Goal: Information Seeking & Learning: Find specific fact

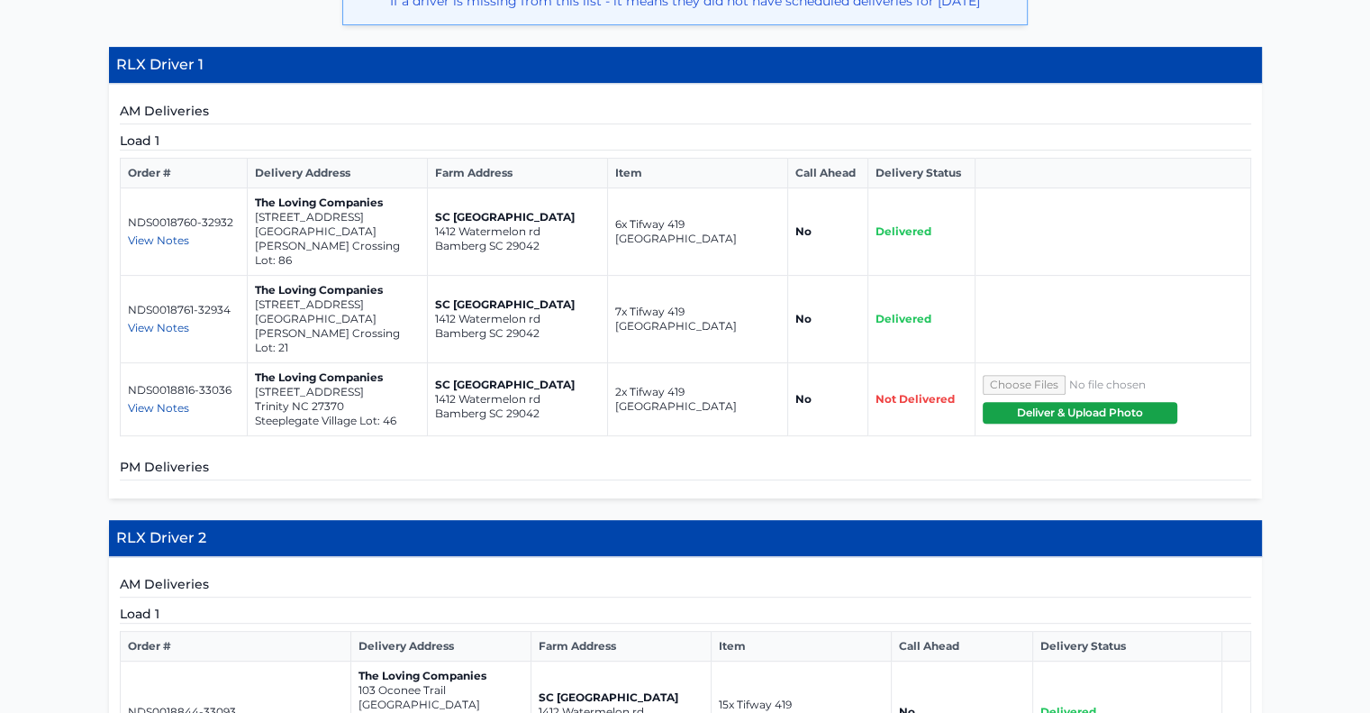
scroll to position [360, 0]
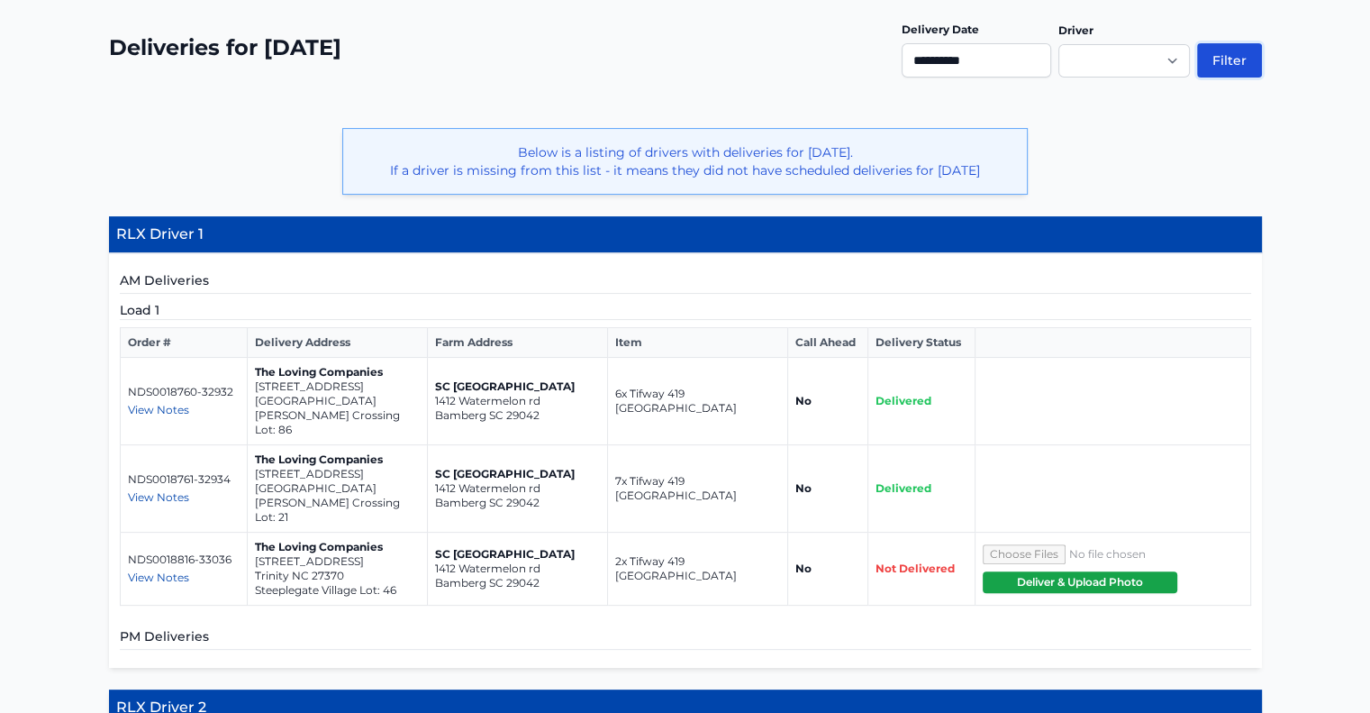
click at [1215, 62] on button "Filter" at bounding box center [1229, 60] width 65 height 34
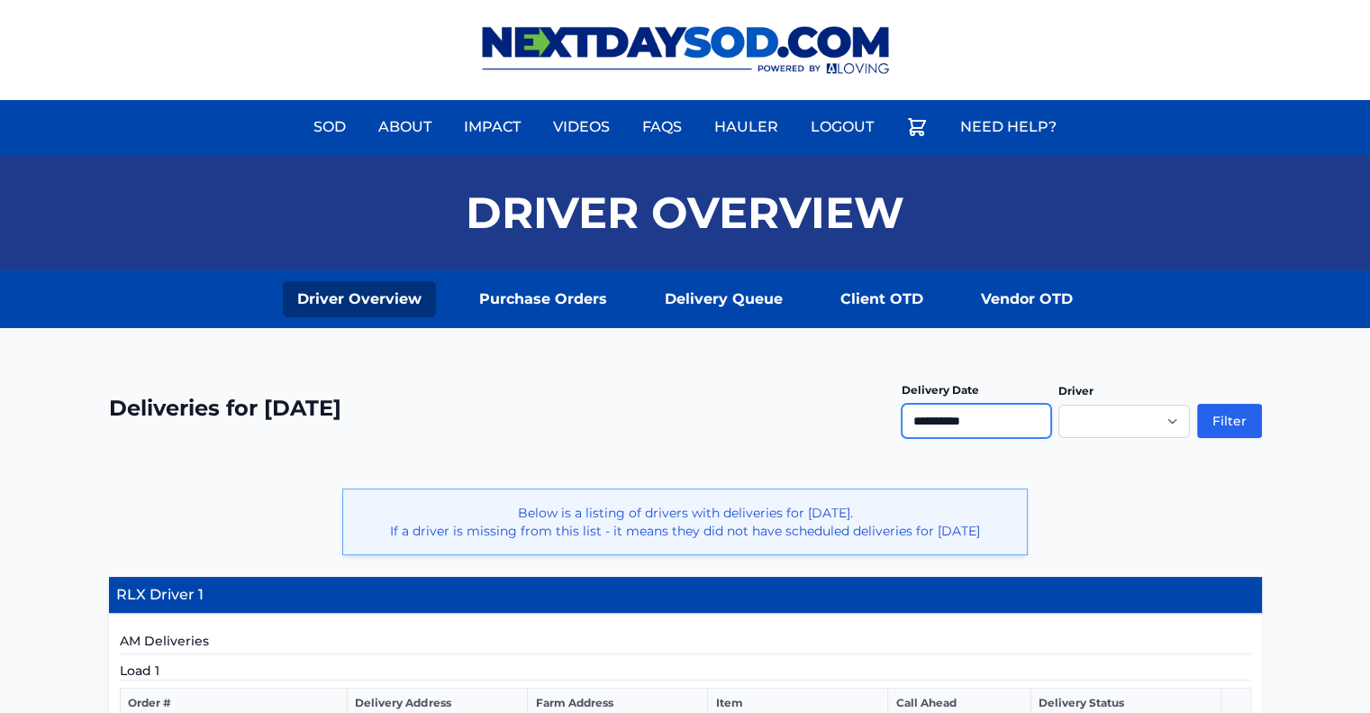
click at [992, 420] on input "**********" at bounding box center [977, 421] width 150 height 34
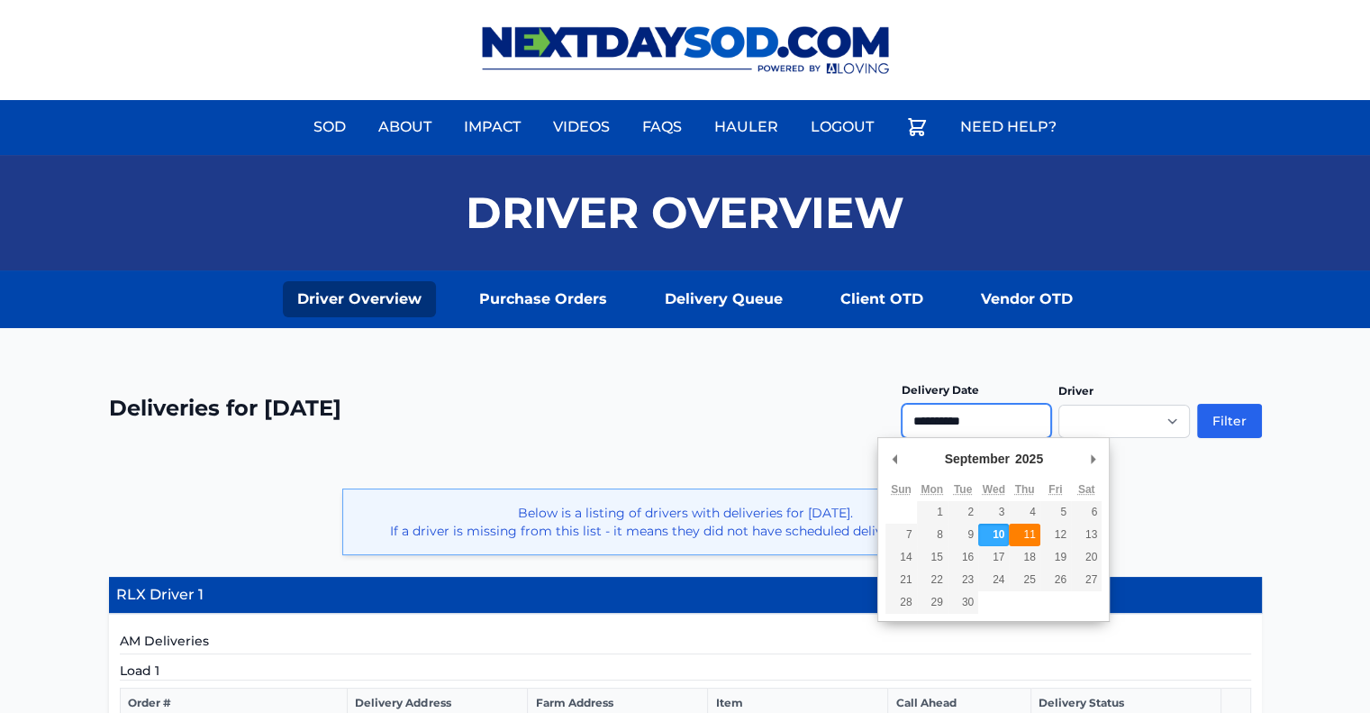
type input "**********"
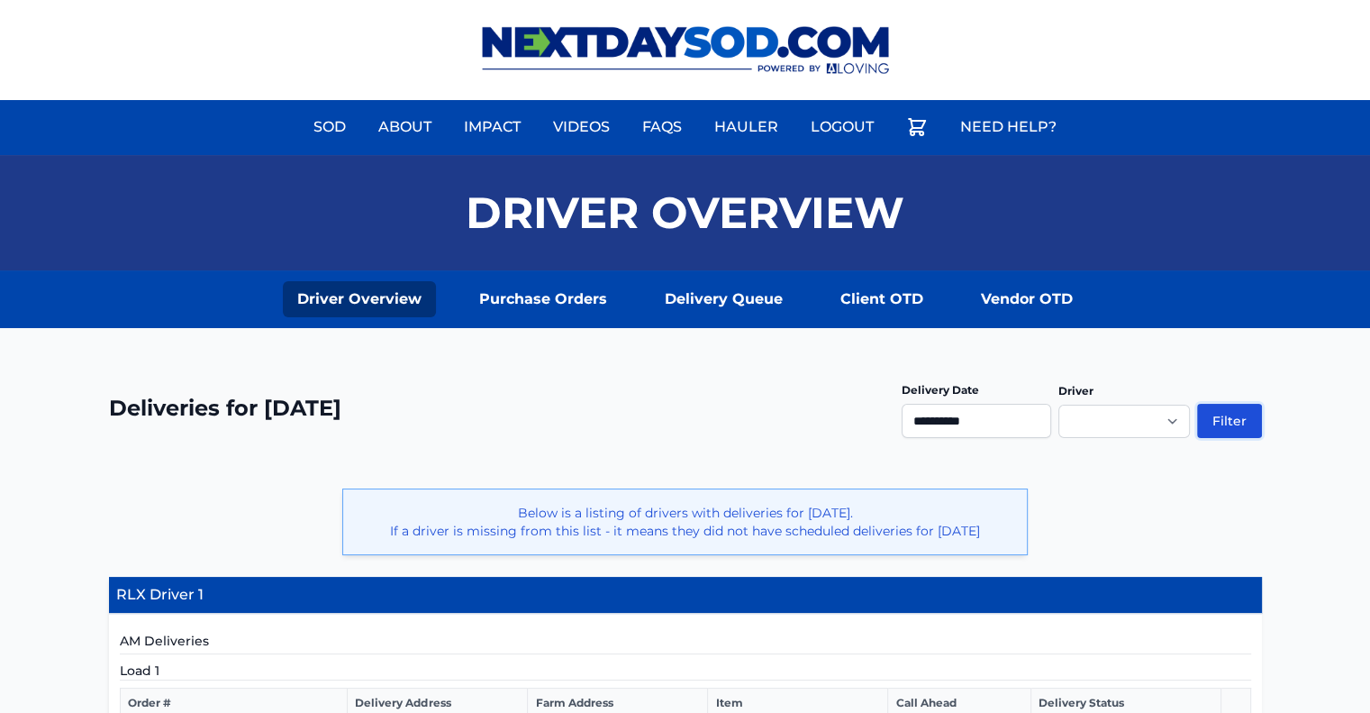
click at [1221, 414] on button "Filter" at bounding box center [1229, 421] width 65 height 34
click at [1233, 420] on button "Filter" at bounding box center [1229, 421] width 65 height 34
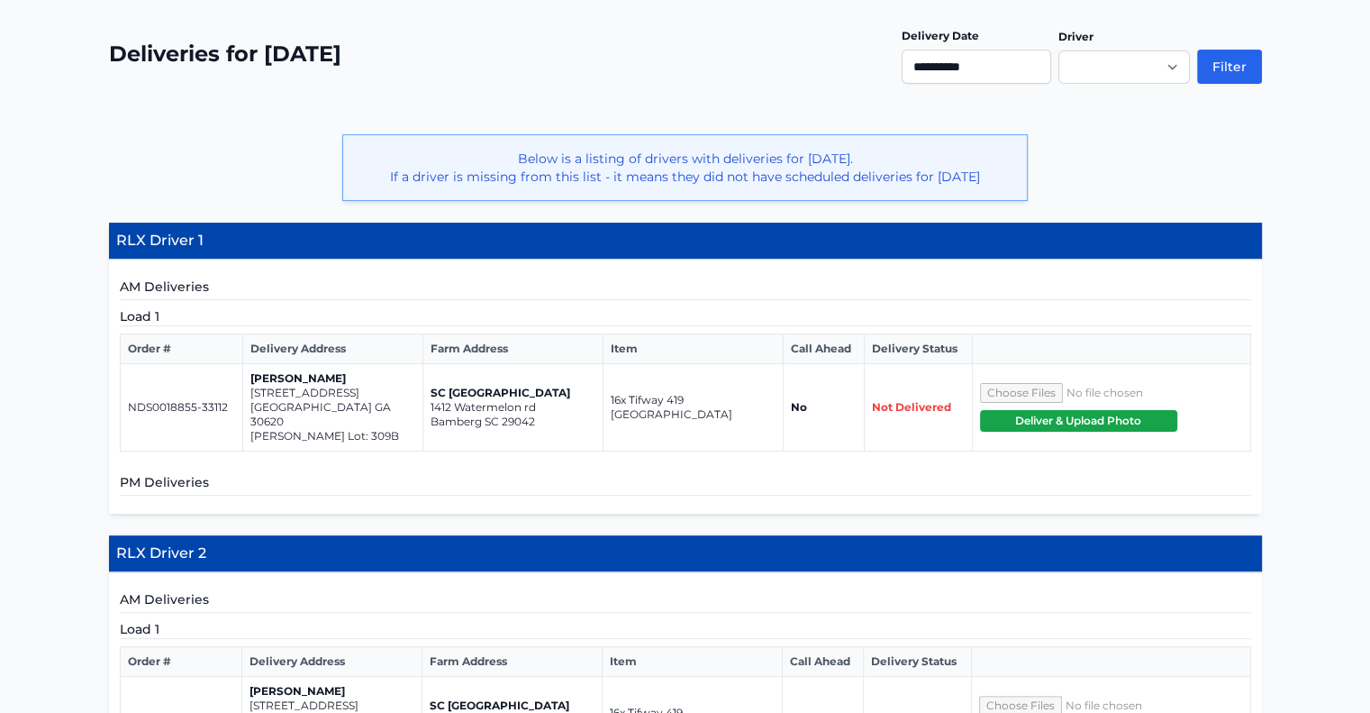
scroll to position [360, 0]
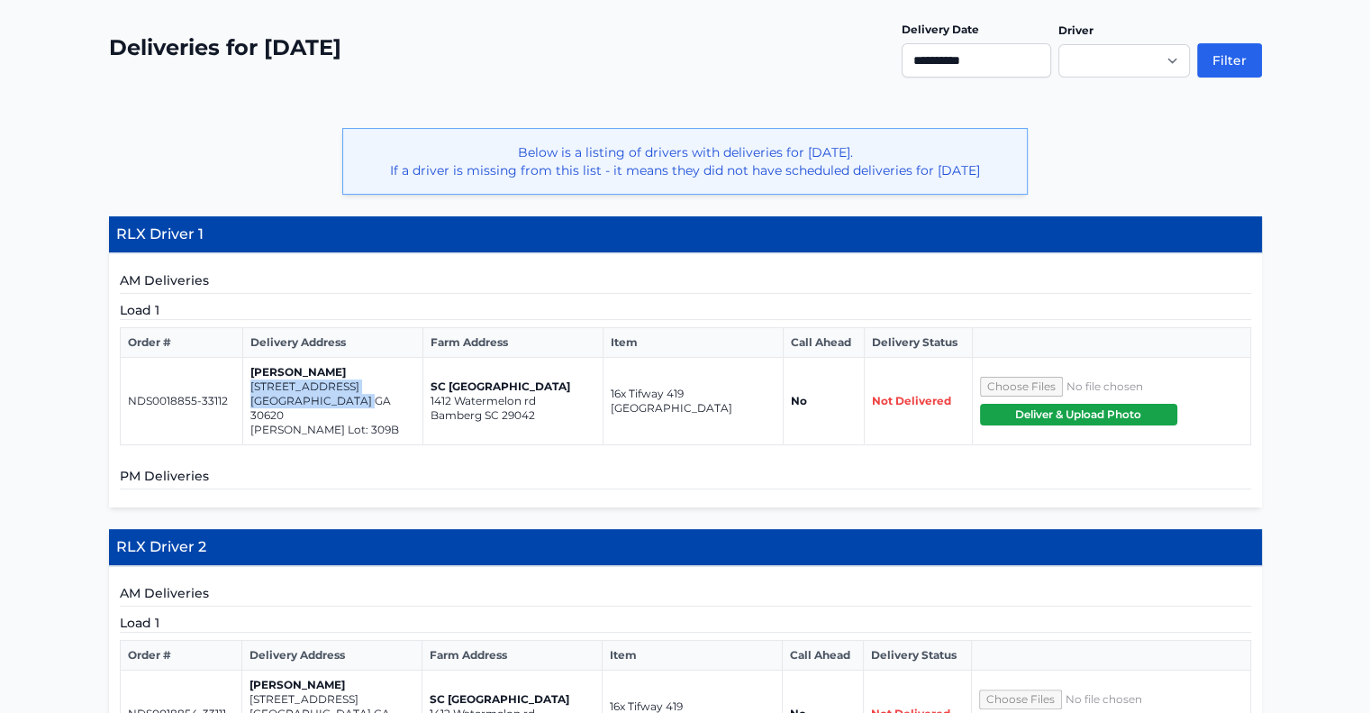
drag, startPoint x: 367, startPoint y: 414, endPoint x: 252, endPoint y: 405, distance: 114.8
click at [252, 405] on td "Meg Jones 208 Long Drive Bethlehem GA 30620 Casteel Lot: 309B" at bounding box center [333, 401] width 180 height 87
copy td "208 Long Drive Bethlehem GA 30620"
click at [302, 413] on p "[GEOGRAPHIC_DATA] GA 30620" at bounding box center [332, 408] width 165 height 29
drag, startPoint x: 365, startPoint y: 416, endPoint x: 252, endPoint y: 400, distance: 113.8
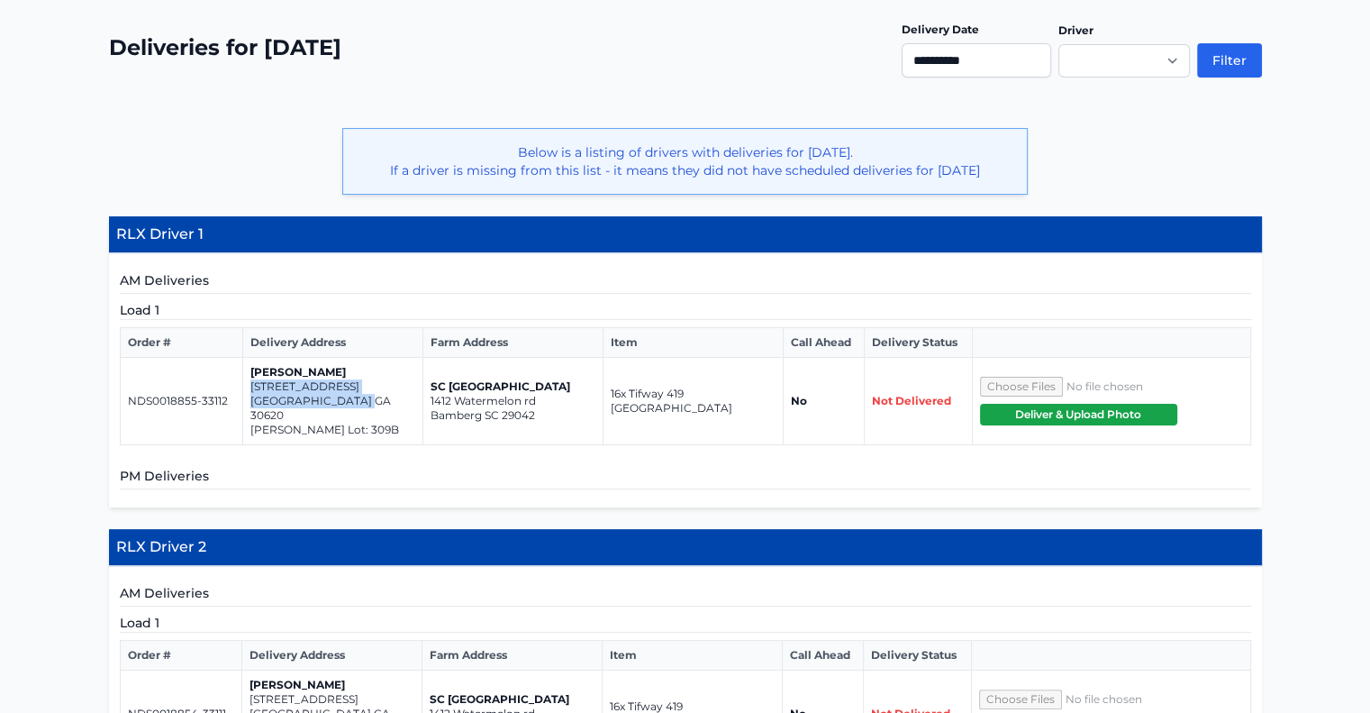
click at [252, 400] on td "Meg Jones 208 Long Drive Bethlehem GA 30620 Casteel Lot: 309B" at bounding box center [333, 401] width 180 height 87
copy td "208 Long Drive Bethlehem GA 30620"
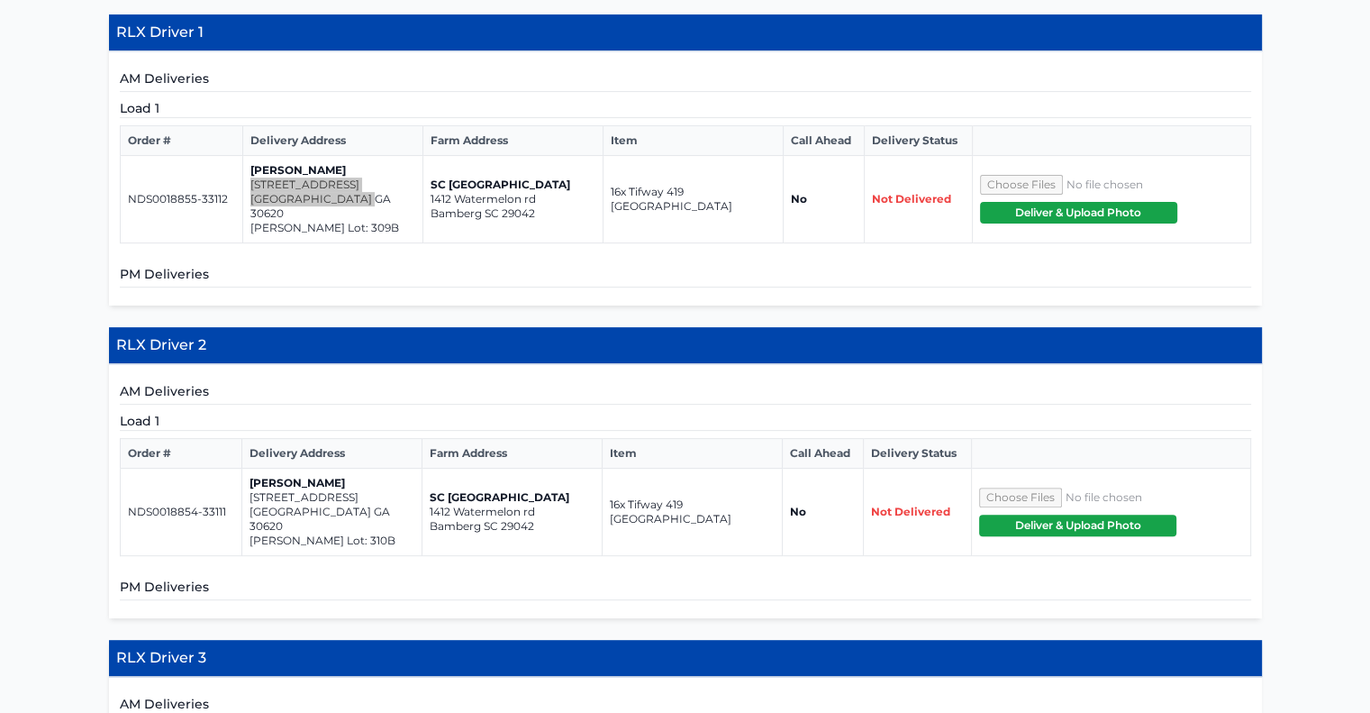
scroll to position [631, 0]
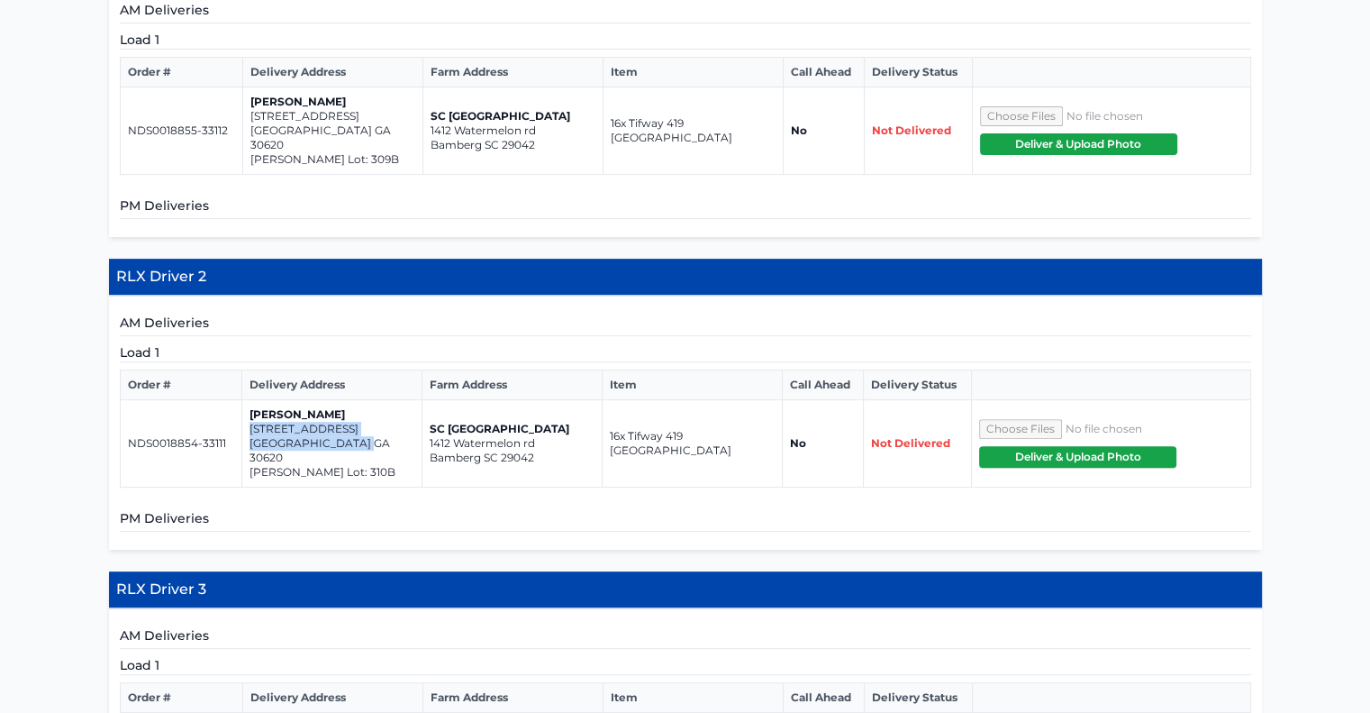
drag, startPoint x: 368, startPoint y: 443, endPoint x: 249, endPoint y: 430, distance: 119.7
click at [249, 430] on td "Meg Jones 196 Long Drive Bethlehem GA 30620 Casteel Lot: 310B" at bounding box center [331, 443] width 180 height 87
copy td "196 Long Drive Bethlehem GA 30620"
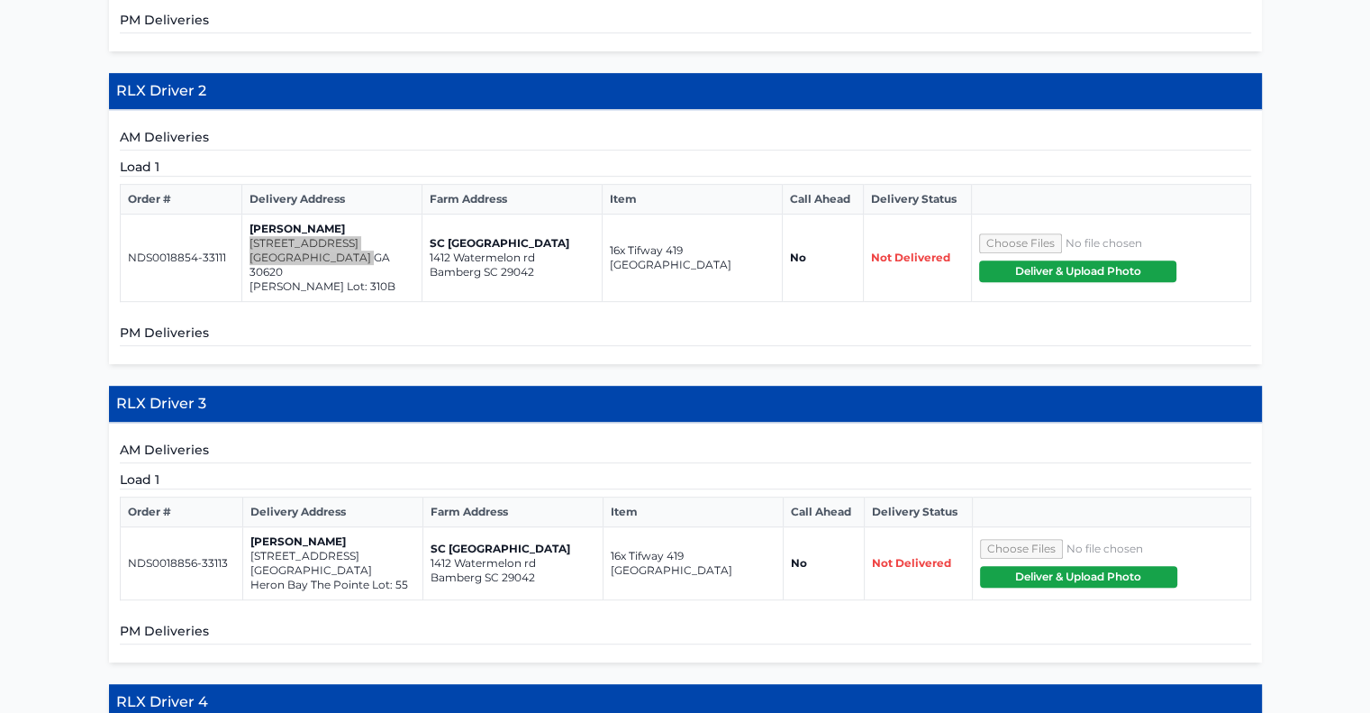
scroll to position [901, 0]
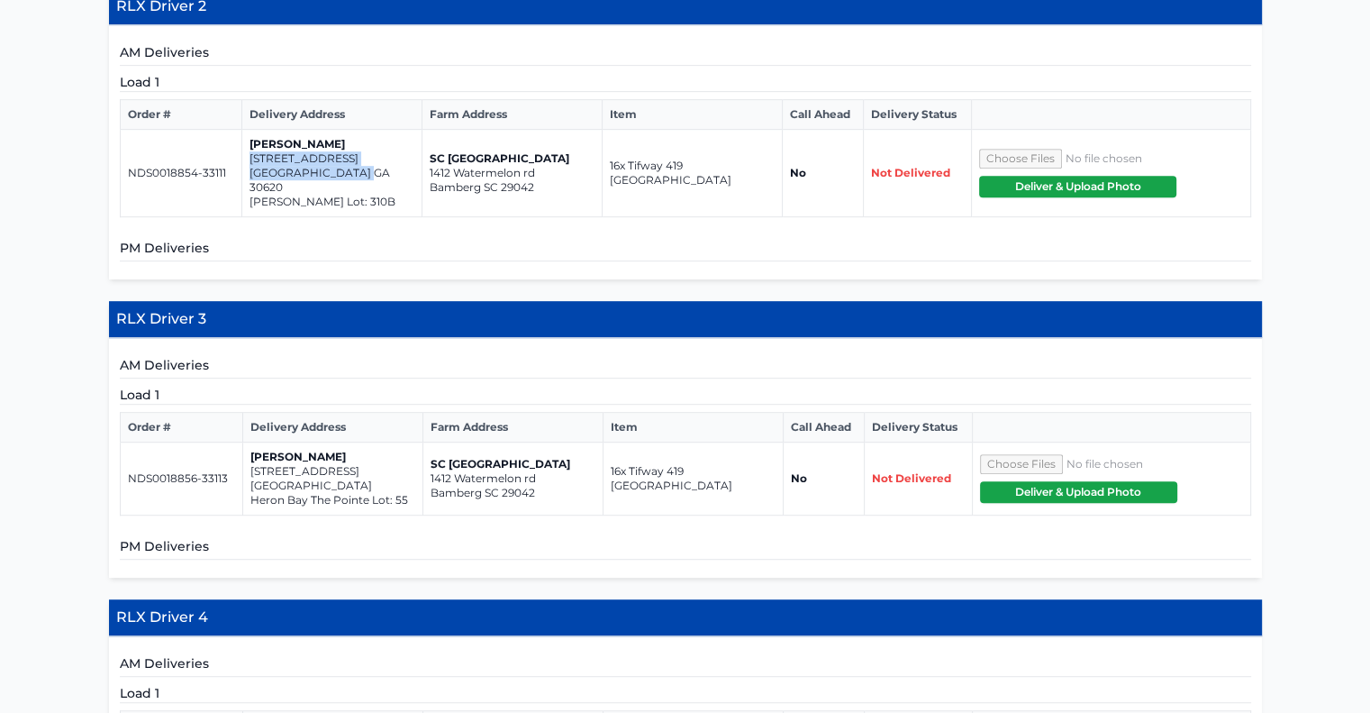
drag, startPoint x: 378, startPoint y: 477, endPoint x: 251, endPoint y: 455, distance: 128.0
click at [251, 455] on td "Meg Jones 5365 Heron Bay Blvd Locust Grove GA 30248 Heron Bay The Pointe Lot: 55" at bounding box center [333, 478] width 180 height 73
copy td "5365 Heron Bay Blvd Locust Grove GA 30248"
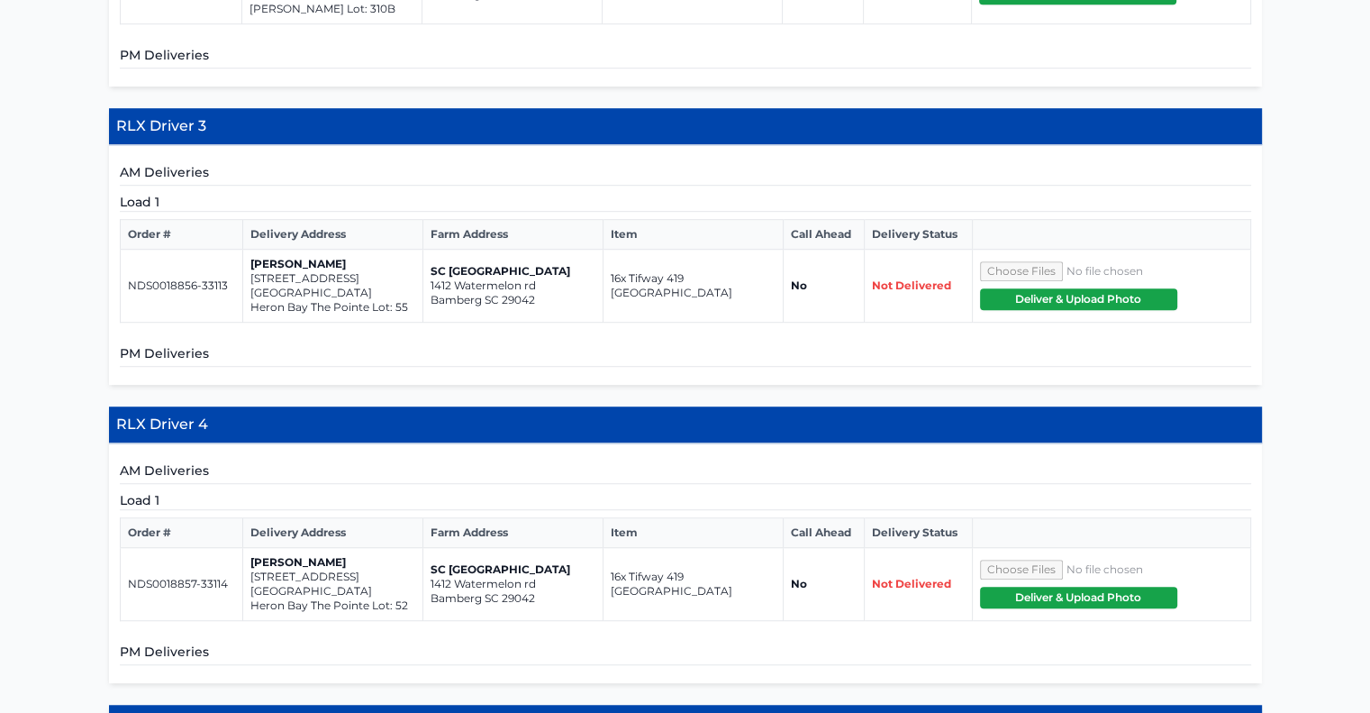
scroll to position [1171, 0]
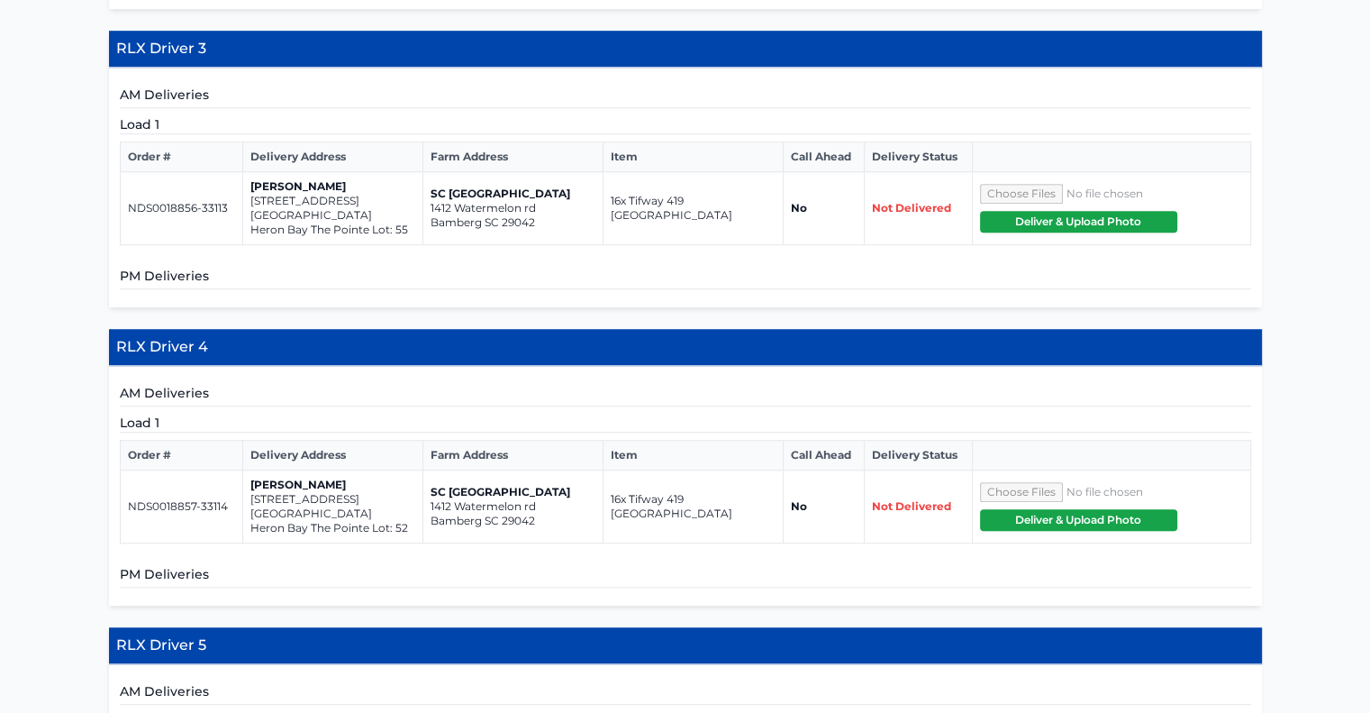
drag, startPoint x: 378, startPoint y: 496, endPoint x: 249, endPoint y: 488, distance: 129.1
click at [249, 488] on td "Meg Jones 5353 Heron Bay Blvd Locust Grove GA 30248 Heron Bay The Pointe Lot: 52" at bounding box center [333, 506] width 180 height 73
copy td "5353 Heron Bay Blvd Locust Grove GA 30248"
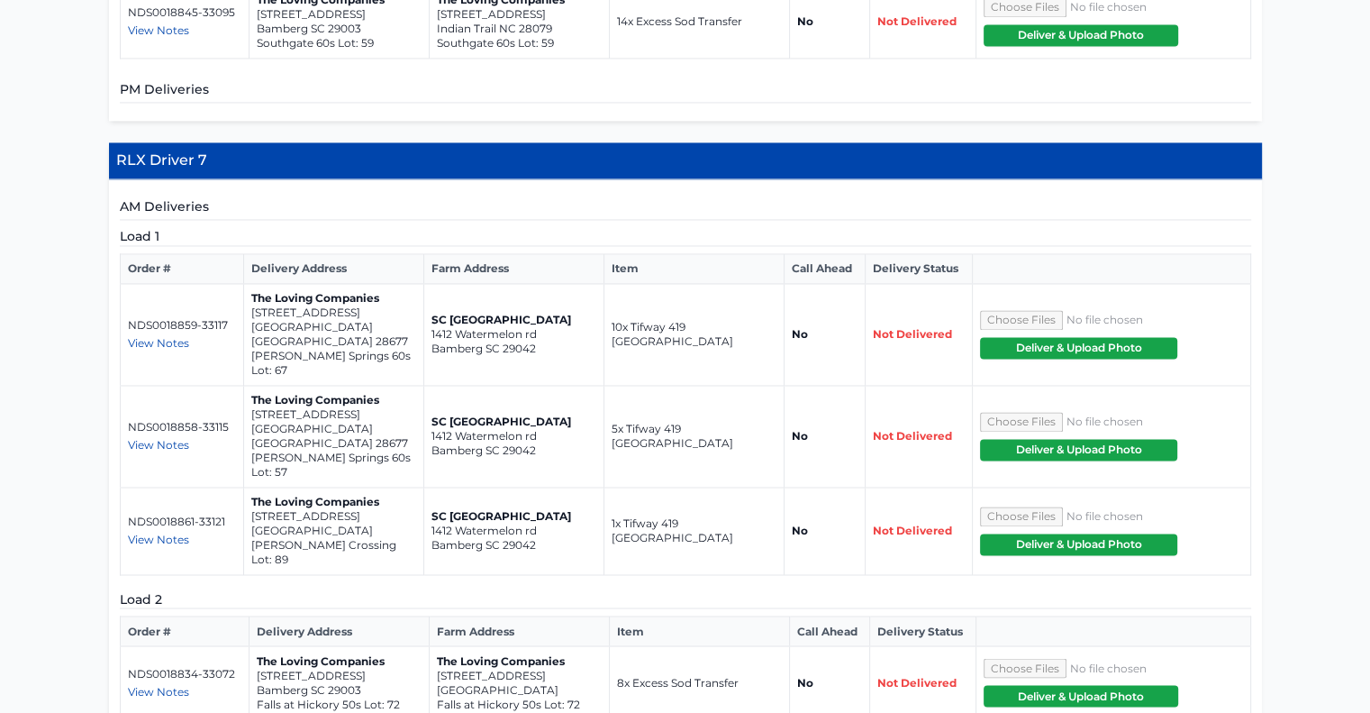
scroll to position [2883, 0]
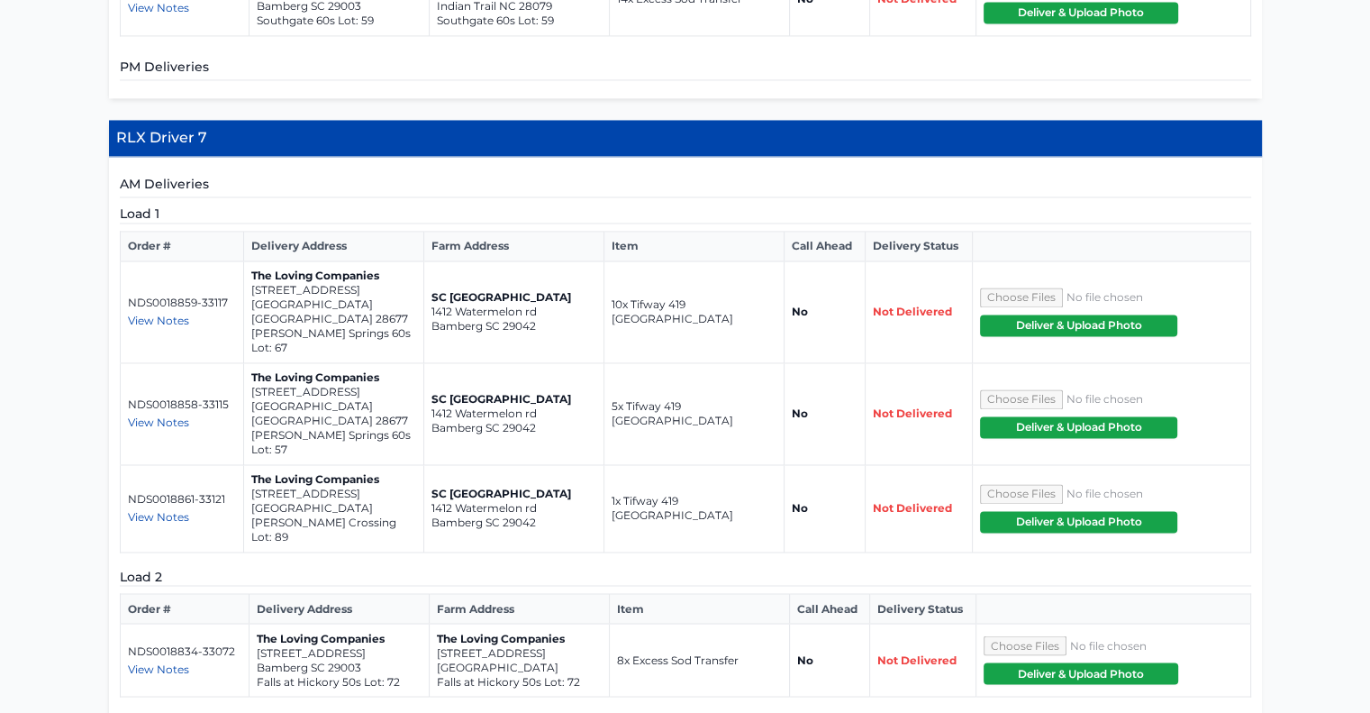
click at [164, 661] on span "View Notes" at bounding box center [158, 668] width 61 height 14
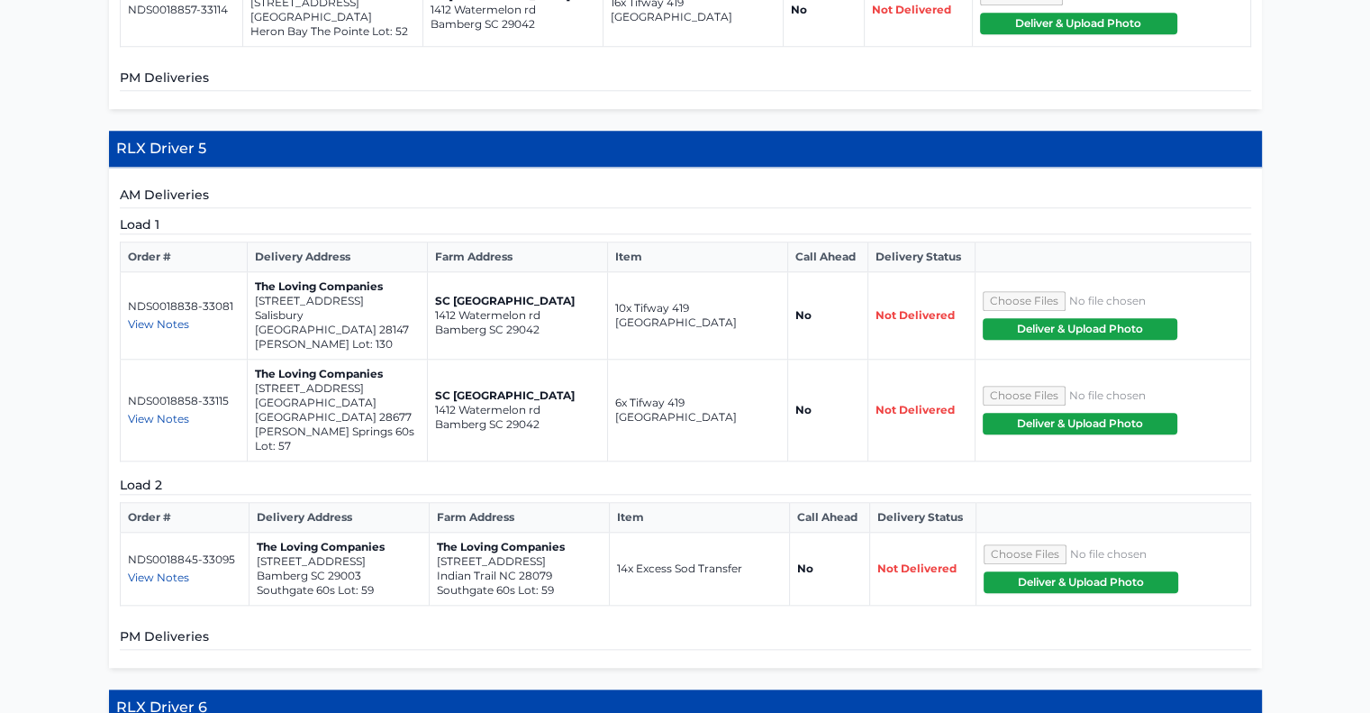
scroll to position [1712, 0]
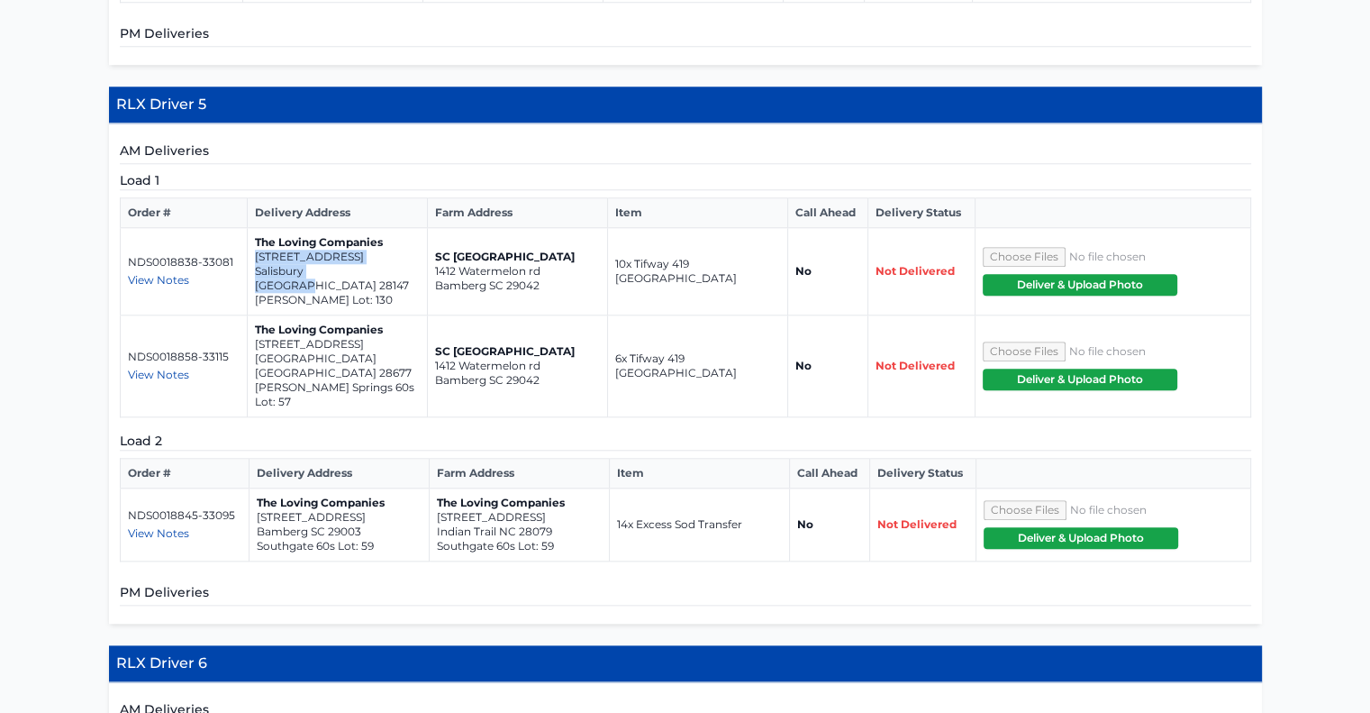
drag, startPoint x: 361, startPoint y: 252, endPoint x: 254, endPoint y: 239, distance: 108.1
click at [254, 239] on td "The Loving Companies 139 Falling Up Lane Salisbury NC 28147 Silverstein Lot: 130" at bounding box center [338, 271] width 180 height 87
copy td "139 Falling Up Lane Salisbury NC 28147"
drag, startPoint x: 368, startPoint y: 323, endPoint x: 252, endPoint y: 312, distance: 115.8
click at [252, 315] on td "The Loving Companies 217 Giant Oak Avenue Statesville NC 28677 Wallace Springs …" at bounding box center [338, 366] width 180 height 102
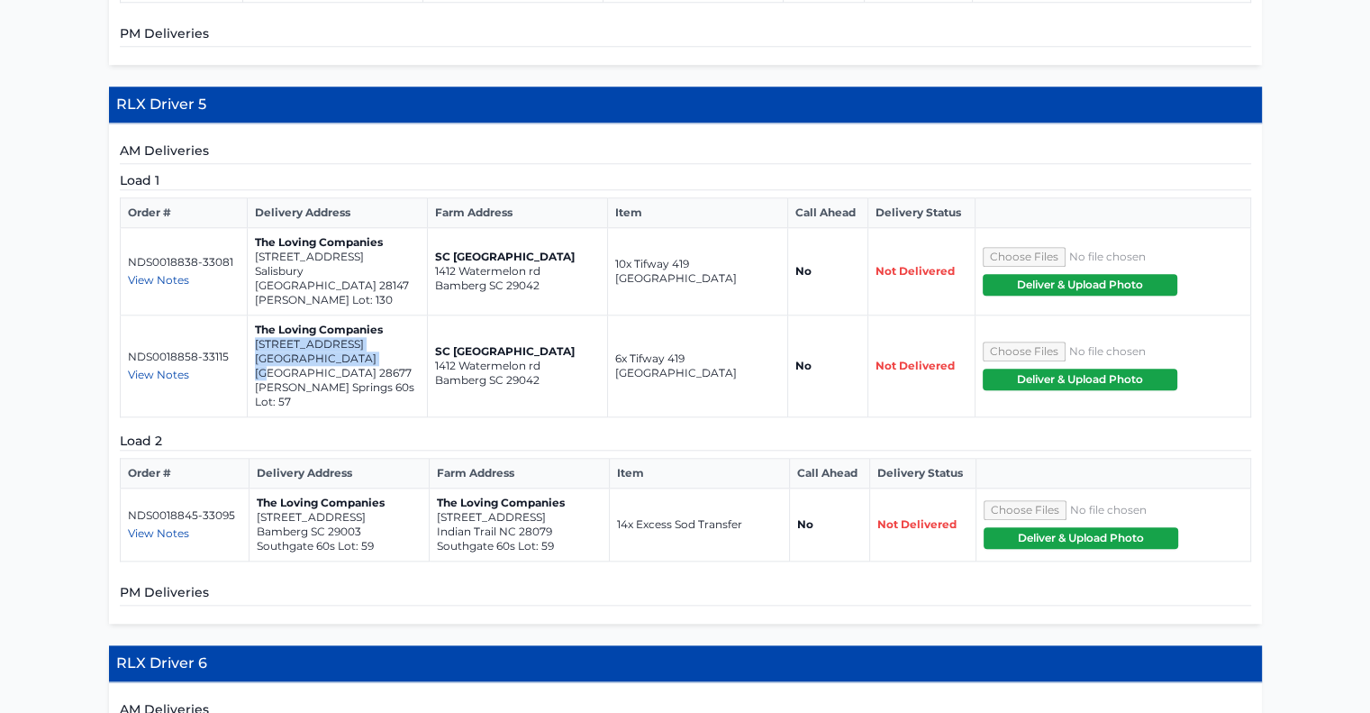
copy td "217 Giant Oak Avenue Statesville NC 28677"
drag, startPoint x: 557, startPoint y: 467, endPoint x: 434, endPoint y: 456, distance: 123.0
click at [434, 488] on td "The Loving Companies 1064 Merganser Way Indian Trail NC 28079 Southgate 60s Lot…" at bounding box center [519, 524] width 180 height 73
copy td "1064 Merganser Way Indian Trail NC 28079"
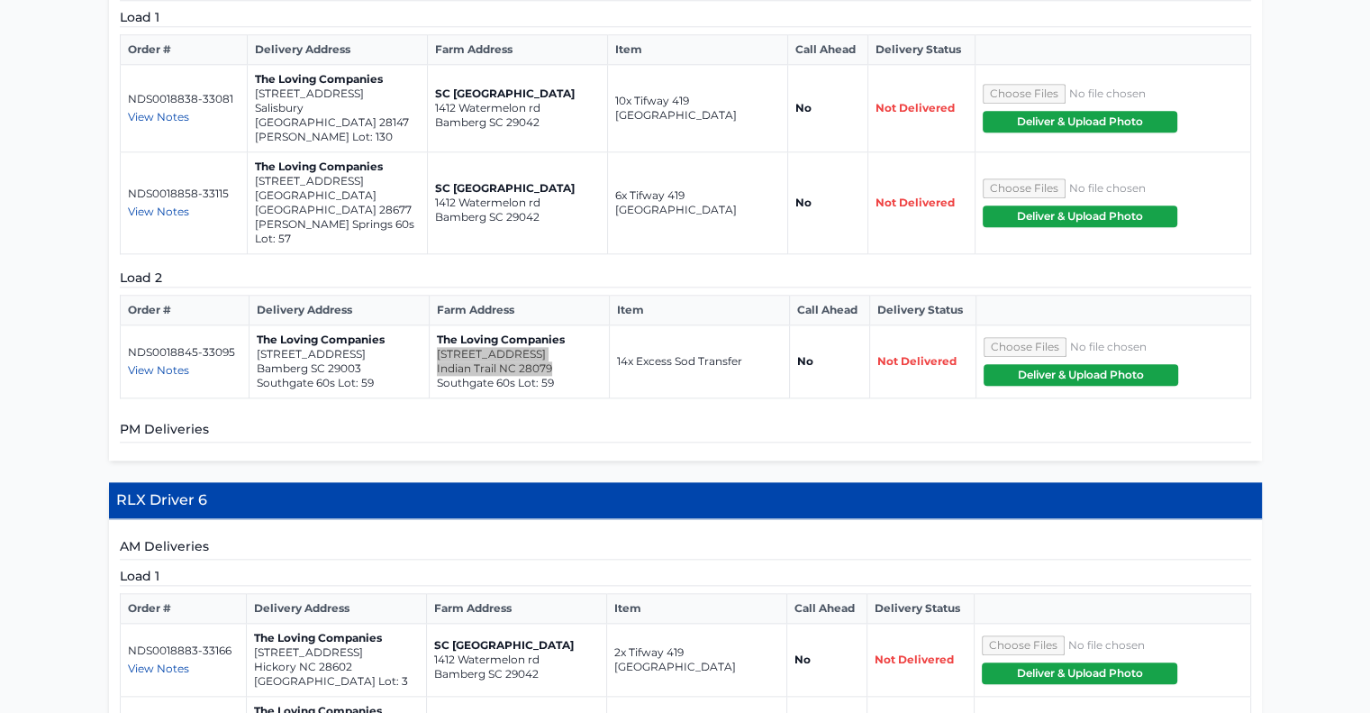
scroll to position [1802, 0]
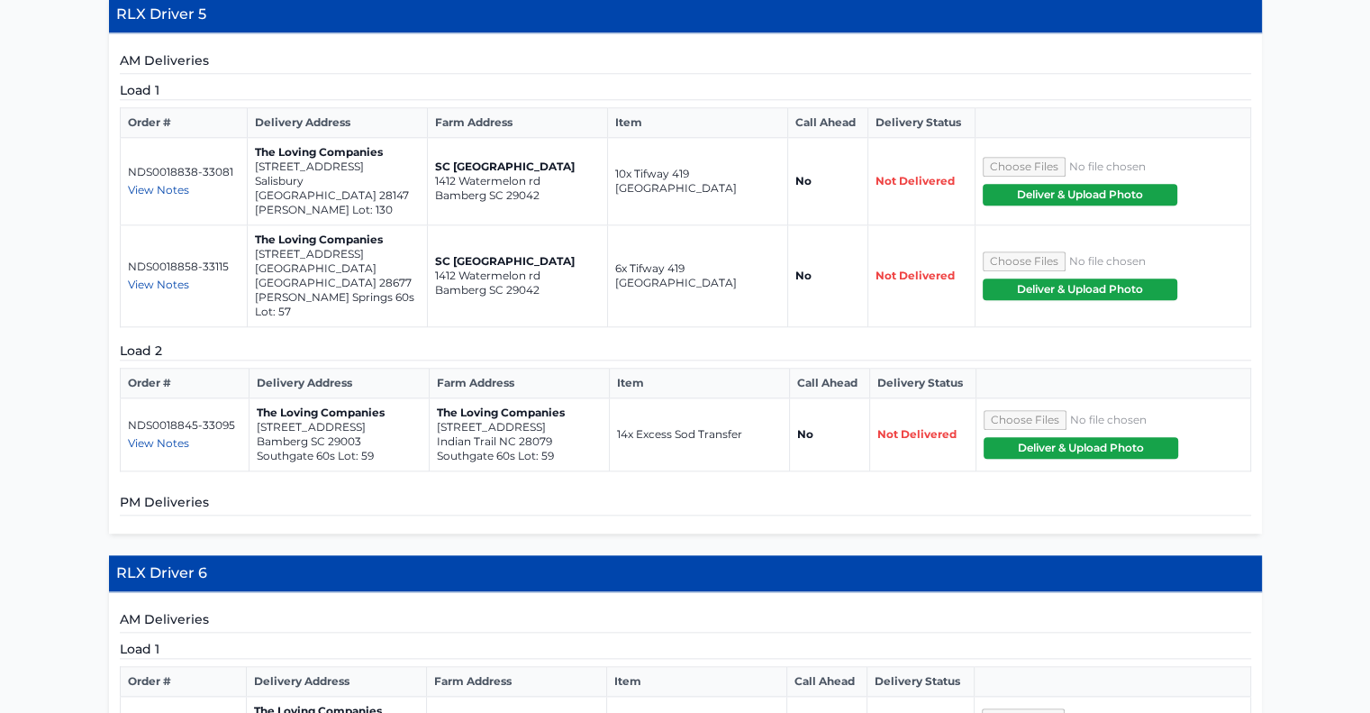
click at [95, 319] on div "**********" at bounding box center [685, 204] width 1370 height 3357
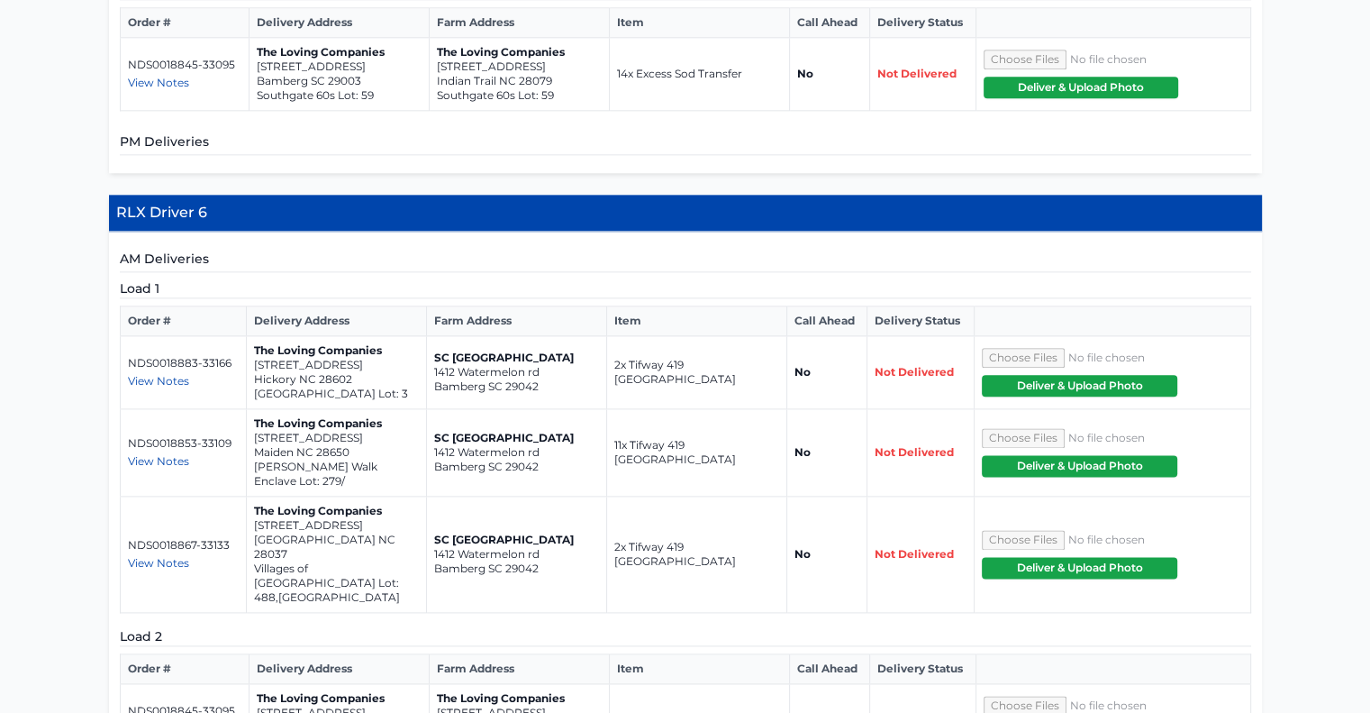
scroll to position [2252, 0]
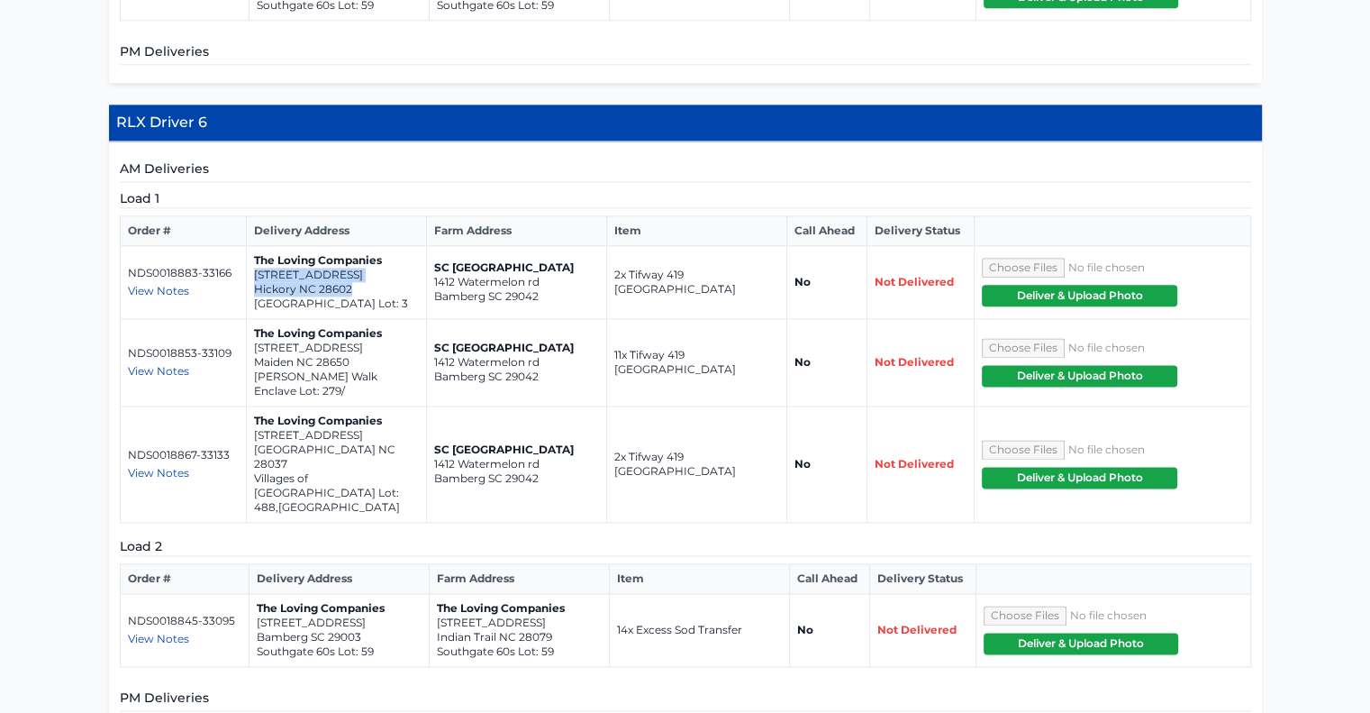
drag, startPoint x: 353, startPoint y: 226, endPoint x: 252, endPoint y: 212, distance: 101.9
click at [252, 246] on td "The Loving Companies 4689 Fanning Road Hickory NC 28602 Zion Springs Lot: 3" at bounding box center [336, 282] width 180 height 73
copy td "4689 Fanning Road Hickory NC 28602"
drag, startPoint x: 350, startPoint y: 299, endPoint x: 251, endPoint y: 290, distance: 98.6
click at [251, 319] on td "The Loving Companies 6004 Oak Branch Circle Maiden NC 28650 Shannon Woods Walk …" at bounding box center [336, 362] width 180 height 87
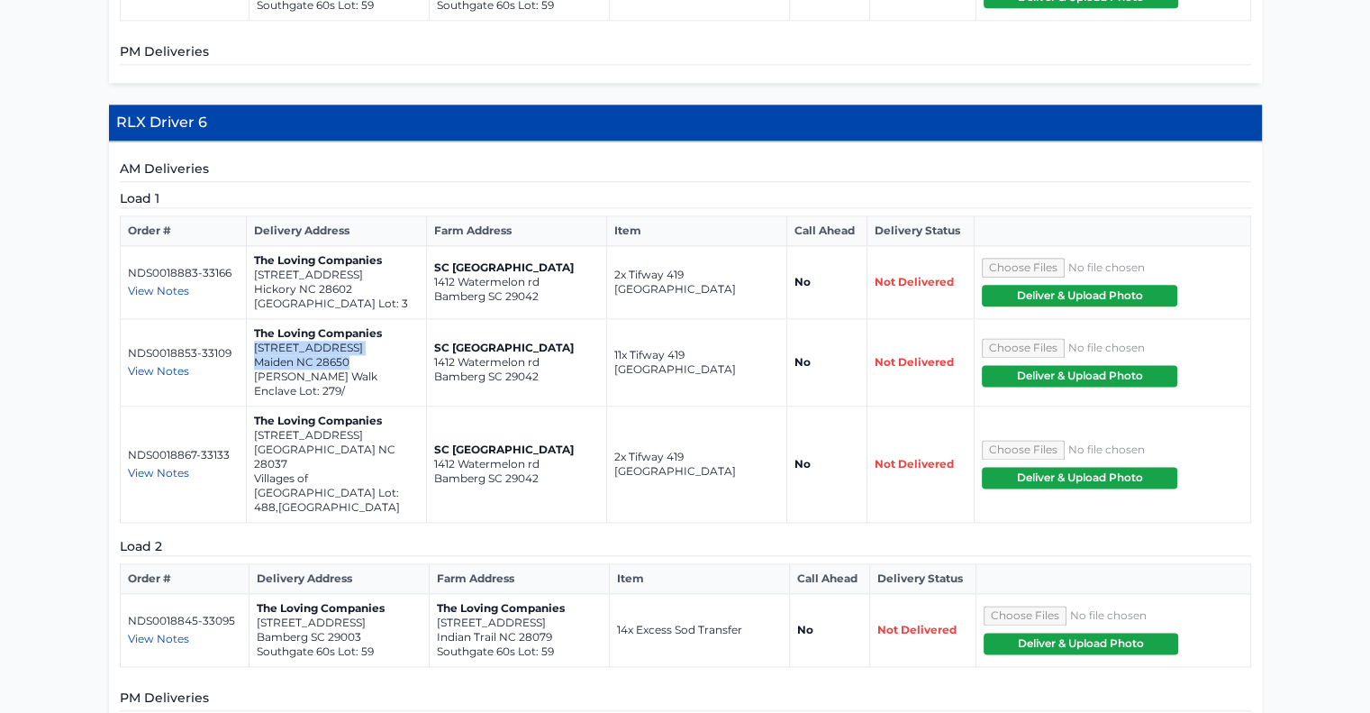
copy td "6004 Oak Branch Circle Maiden NC 28650"
drag, startPoint x: 350, startPoint y: 385, endPoint x: 252, endPoint y: 372, distance: 99.0
click at [252, 406] on td "The Loving Companies 2102 Lenswood Court Denver NC 28037 Villages of Denver Lot…" at bounding box center [336, 464] width 180 height 116
drag, startPoint x: 550, startPoint y: 544, endPoint x: 441, endPoint y: 527, distance: 111.2
click at [436, 594] on td "The Loving Companies 1064 Merganser Way Indian Trail NC 28079 Southgate 60s Lot…" at bounding box center [519, 630] width 180 height 73
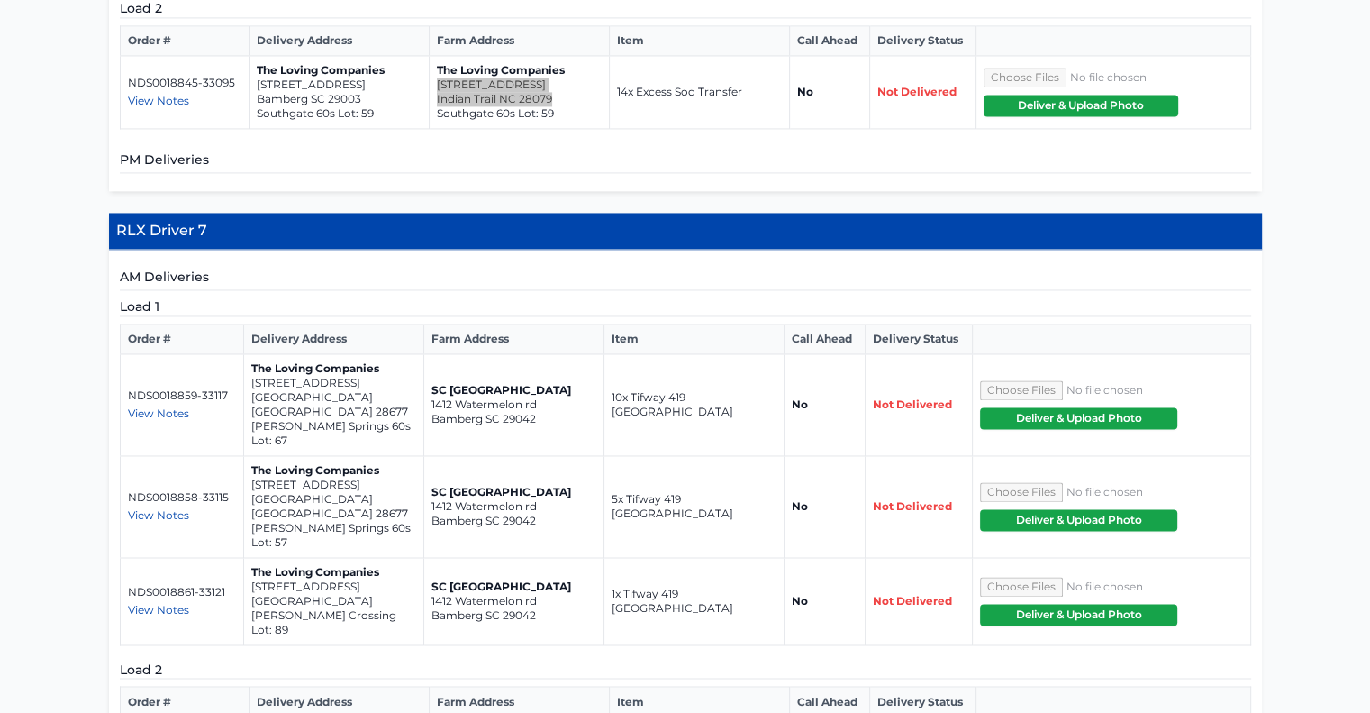
scroll to position [2793, 0]
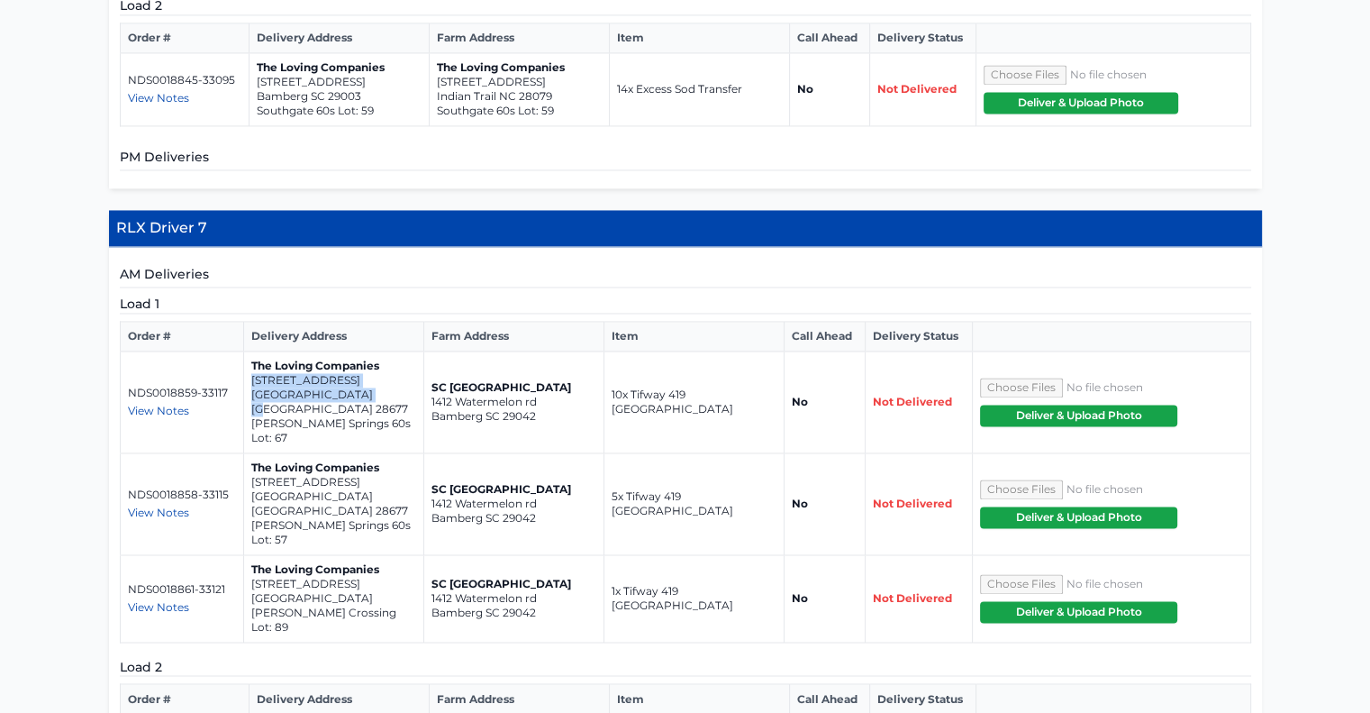
drag, startPoint x: 360, startPoint y: 298, endPoint x: 251, endPoint y: 287, distance: 109.6
click at [251, 351] on td "The Loving Companies 243 Giant Oak Avenue Statesville NC 28677 Wallace Springs …" at bounding box center [334, 402] width 180 height 102
drag, startPoint x: 361, startPoint y: 373, endPoint x: 248, endPoint y: 360, distance: 114.2
click at [248, 453] on td "The Loving Companies 217 Giant Oak Avenue Statesville NC 28677 Wallace Springs …" at bounding box center [334, 504] width 180 height 102
drag, startPoint x: 393, startPoint y: 445, endPoint x: 249, endPoint y: 432, distance: 144.7
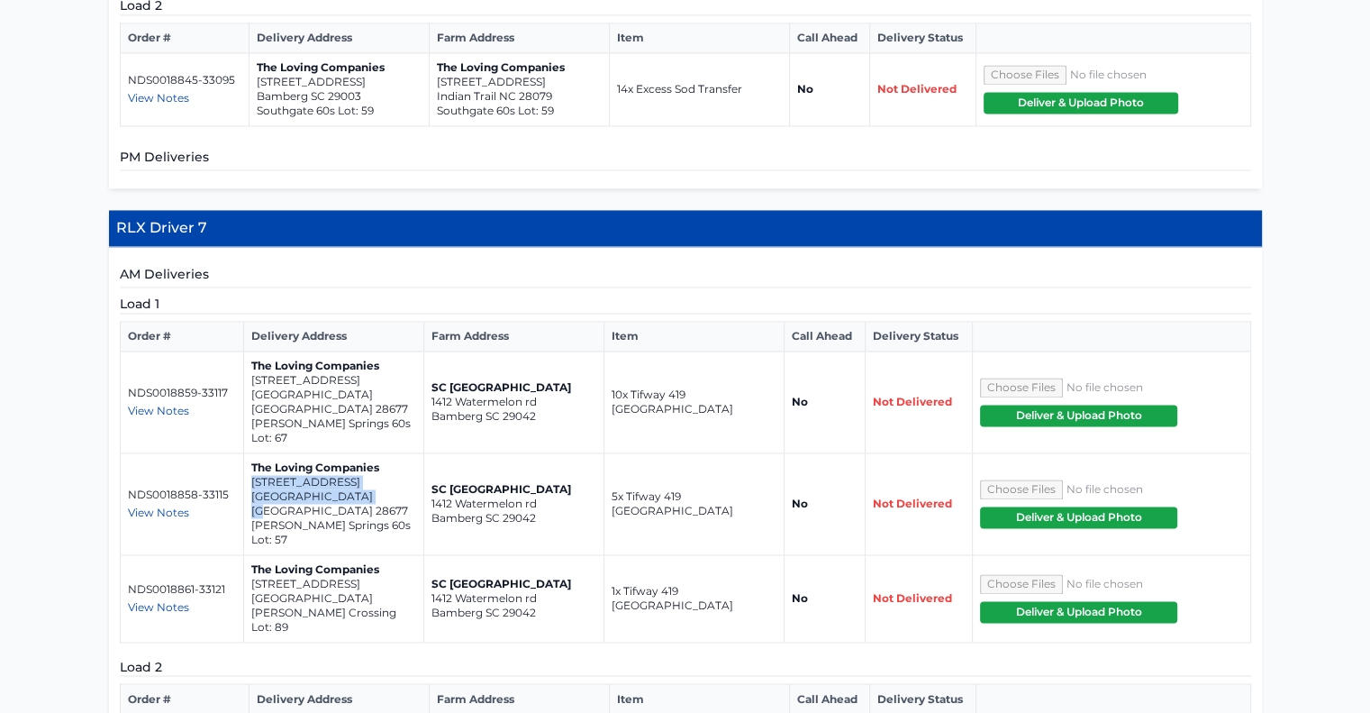
click at [249, 555] on td "The Loving Companies 5544 Hydrangea Street Winston-Salem NC 27104 Reynolds Cros…" at bounding box center [334, 598] width 180 height 87
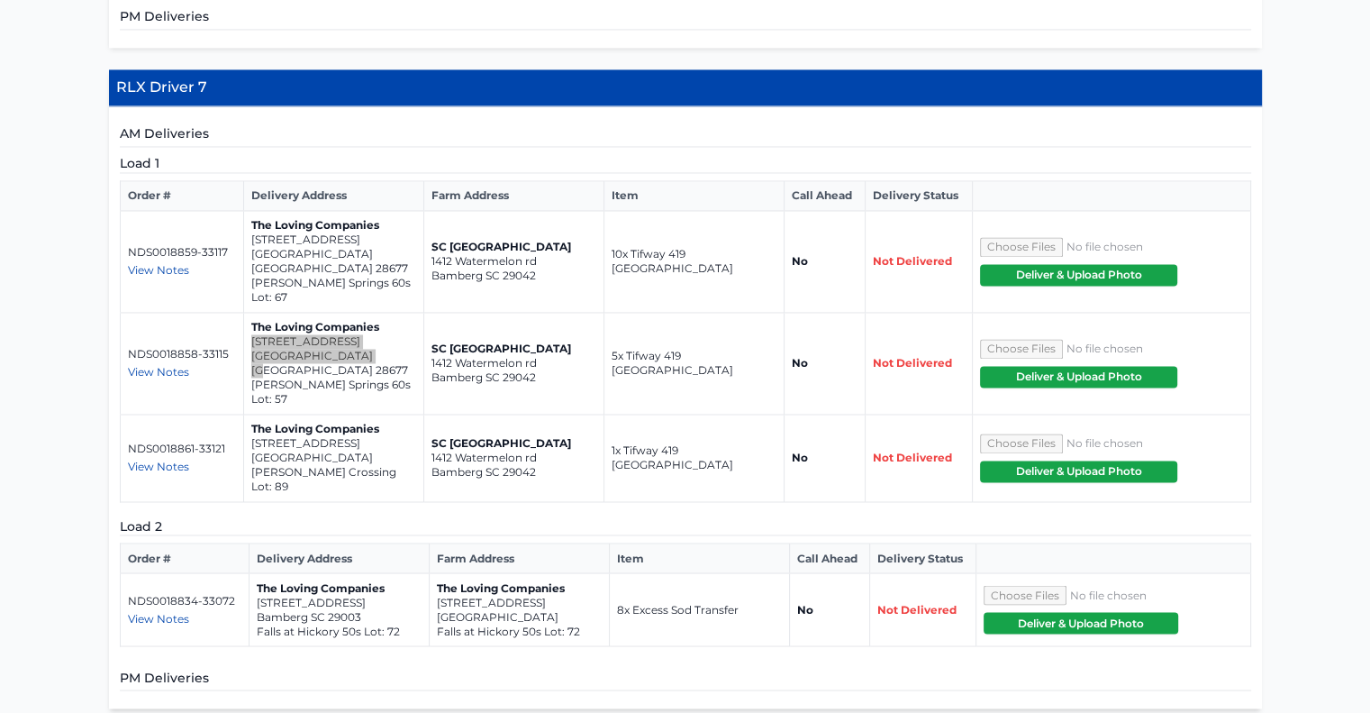
scroll to position [2973, 0]
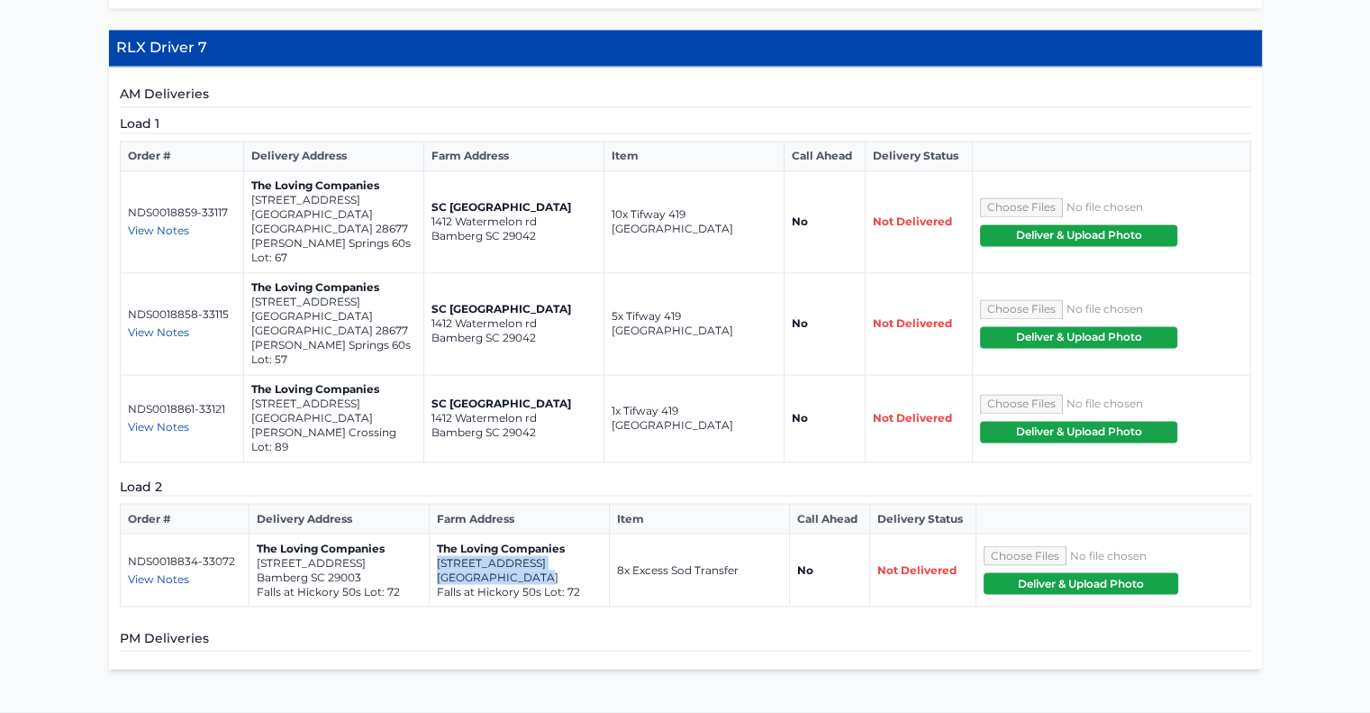
drag, startPoint x: 533, startPoint y: 406, endPoint x: 433, endPoint y: 396, distance: 100.6
click at [432, 533] on td "The Loving Companies 1326 27th Avenue Lane NE Hickory NC 28601 Falls at Hickory…" at bounding box center [519, 569] width 180 height 73
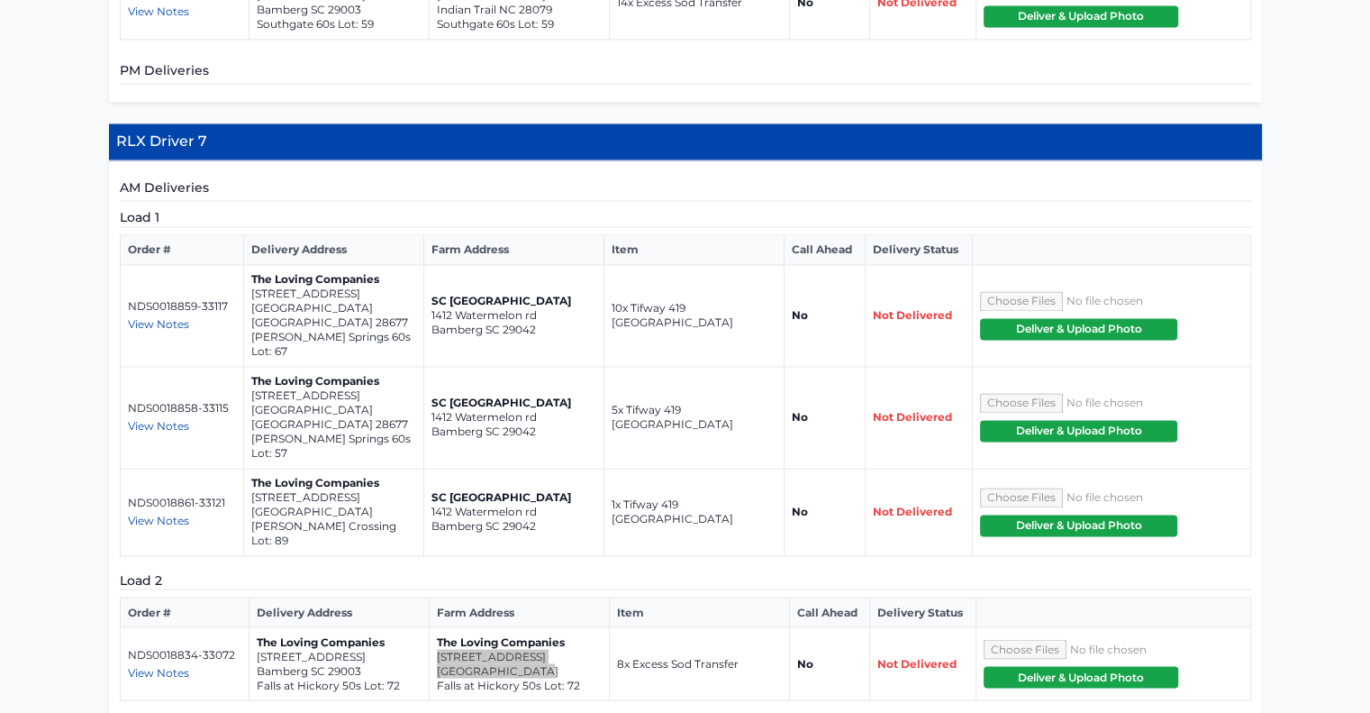
scroll to position [2883, 0]
